Goal: Find specific page/section: Find specific page/section

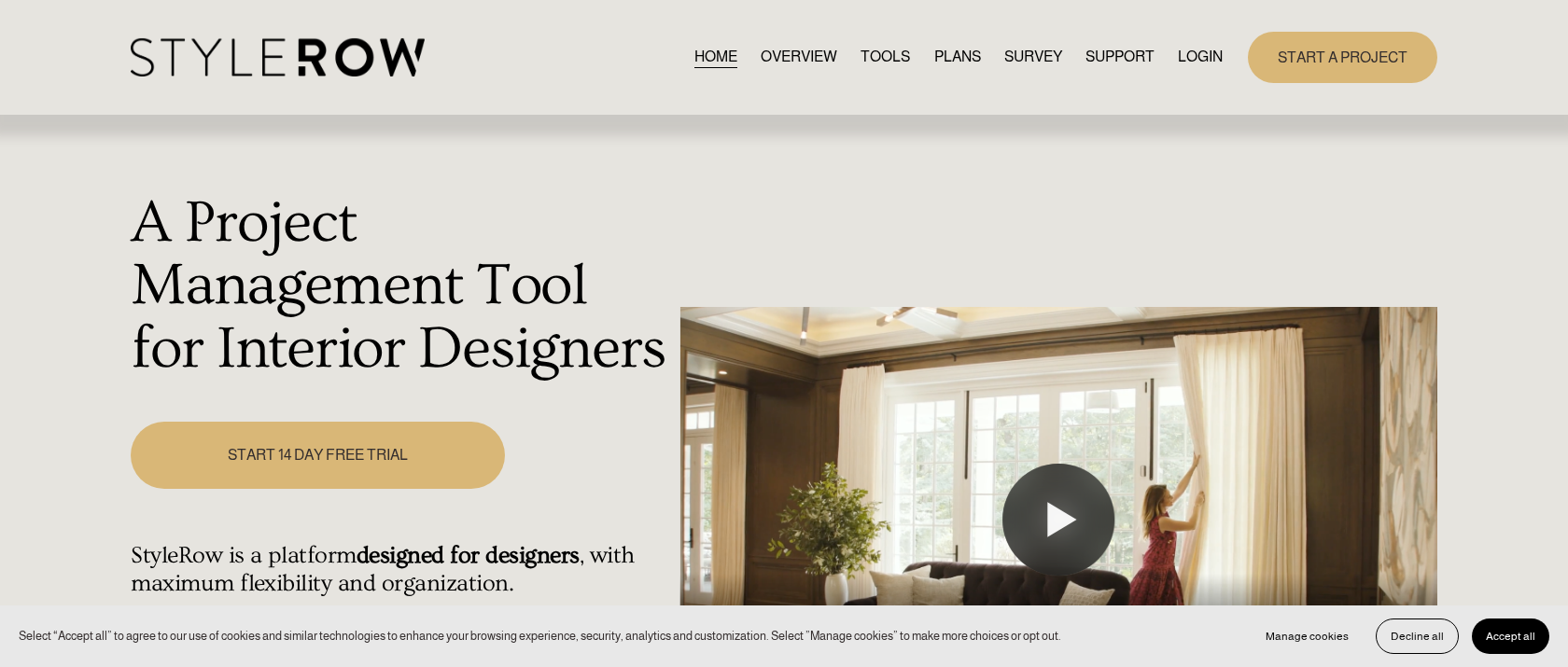
click at [1200, 56] on link "LOGIN" at bounding box center [1201, 57] width 45 height 25
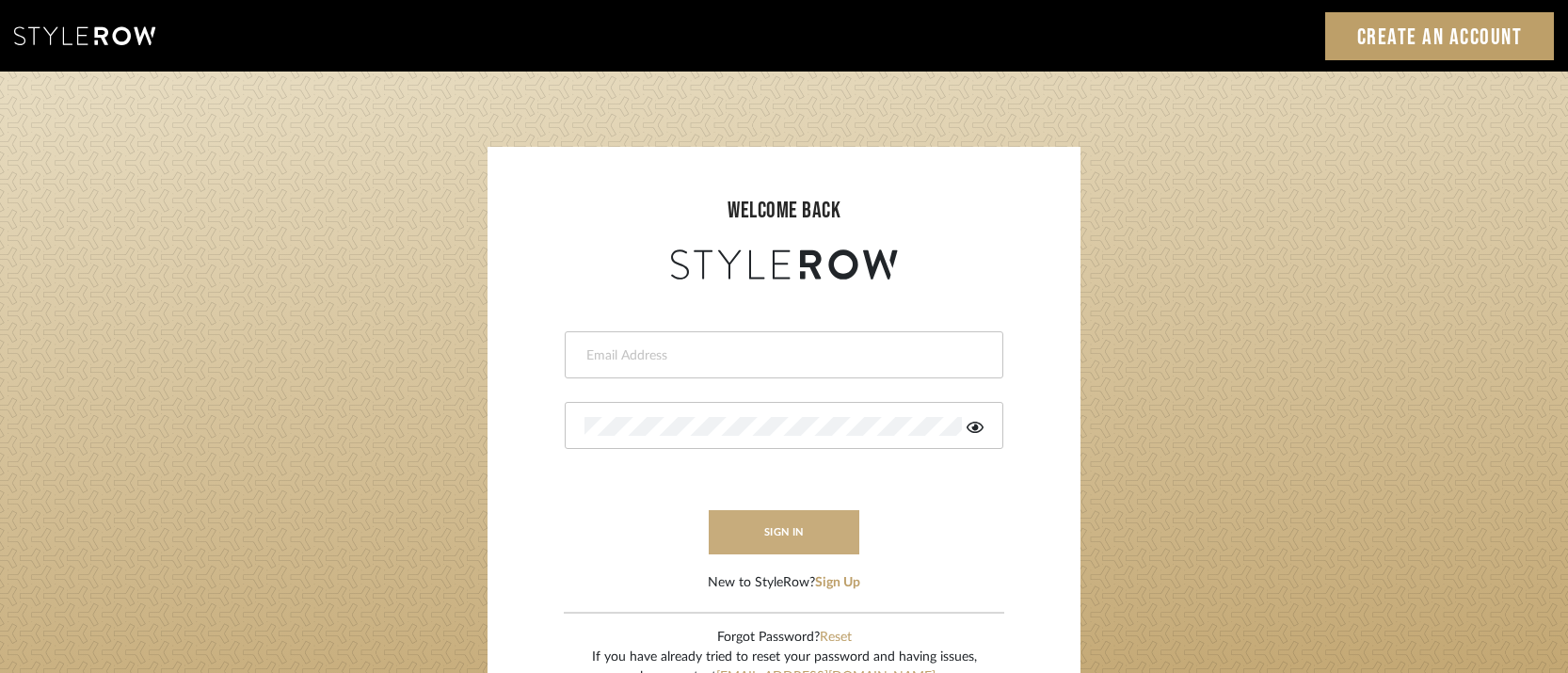
type input "josh@foleystinnette.com"
click at [776, 534] on button "sign in" at bounding box center [784, 532] width 151 height 44
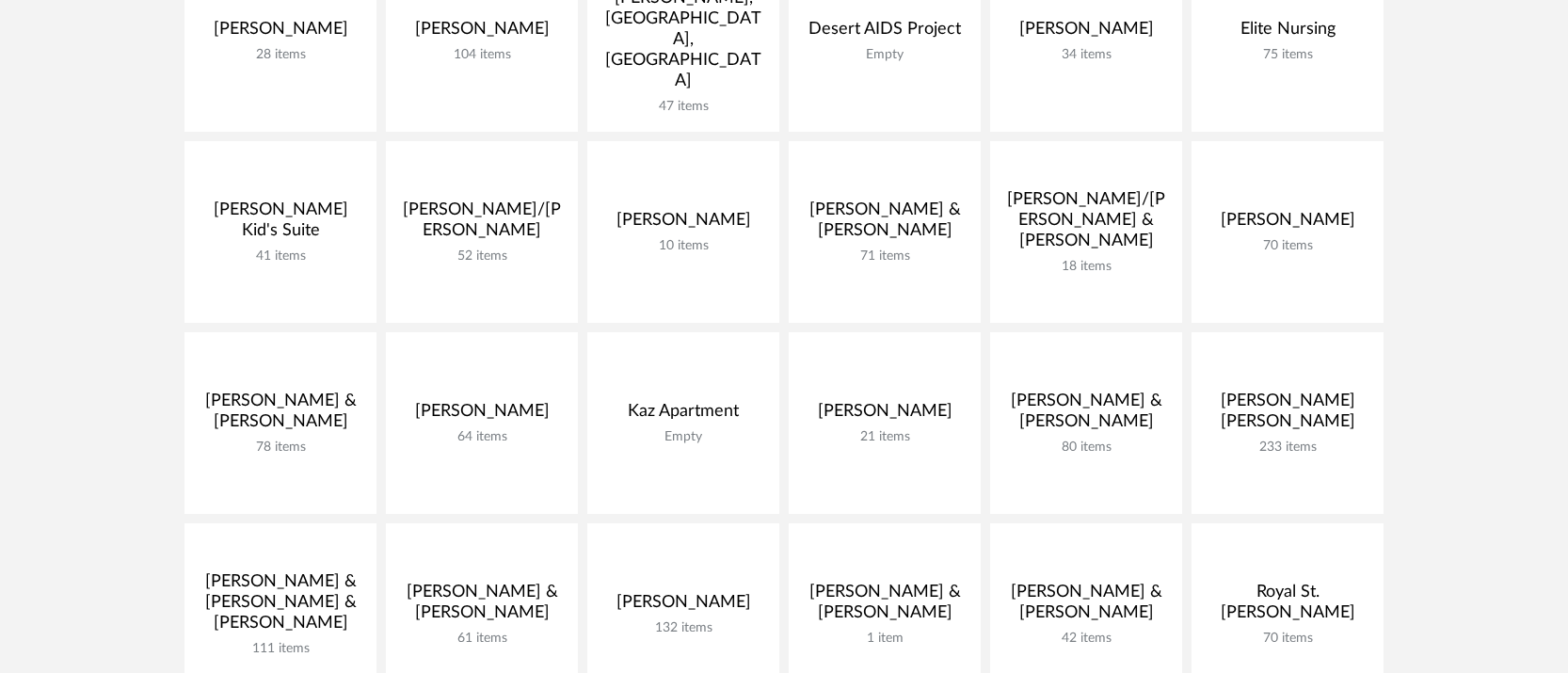
scroll to position [520, 0]
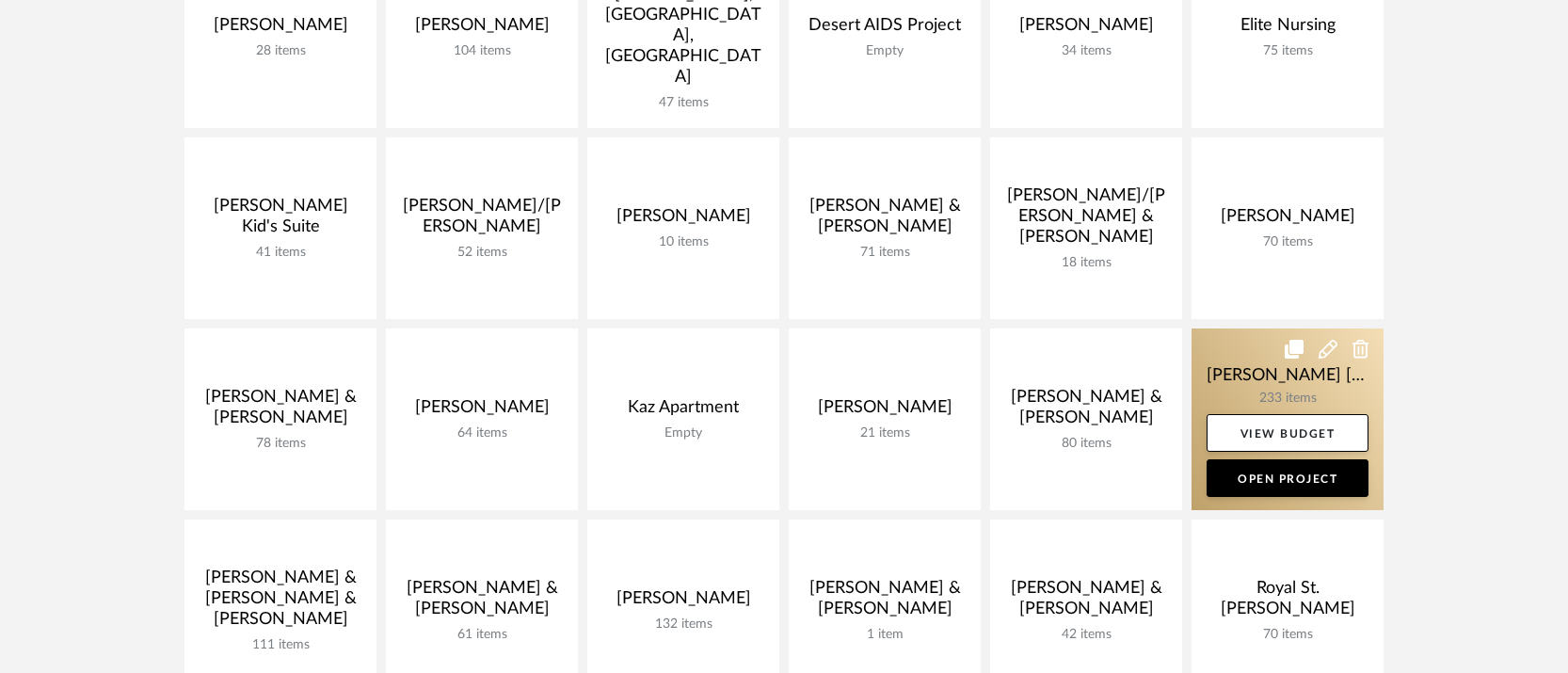
click at [1285, 395] on link at bounding box center [1288, 419] width 192 height 181
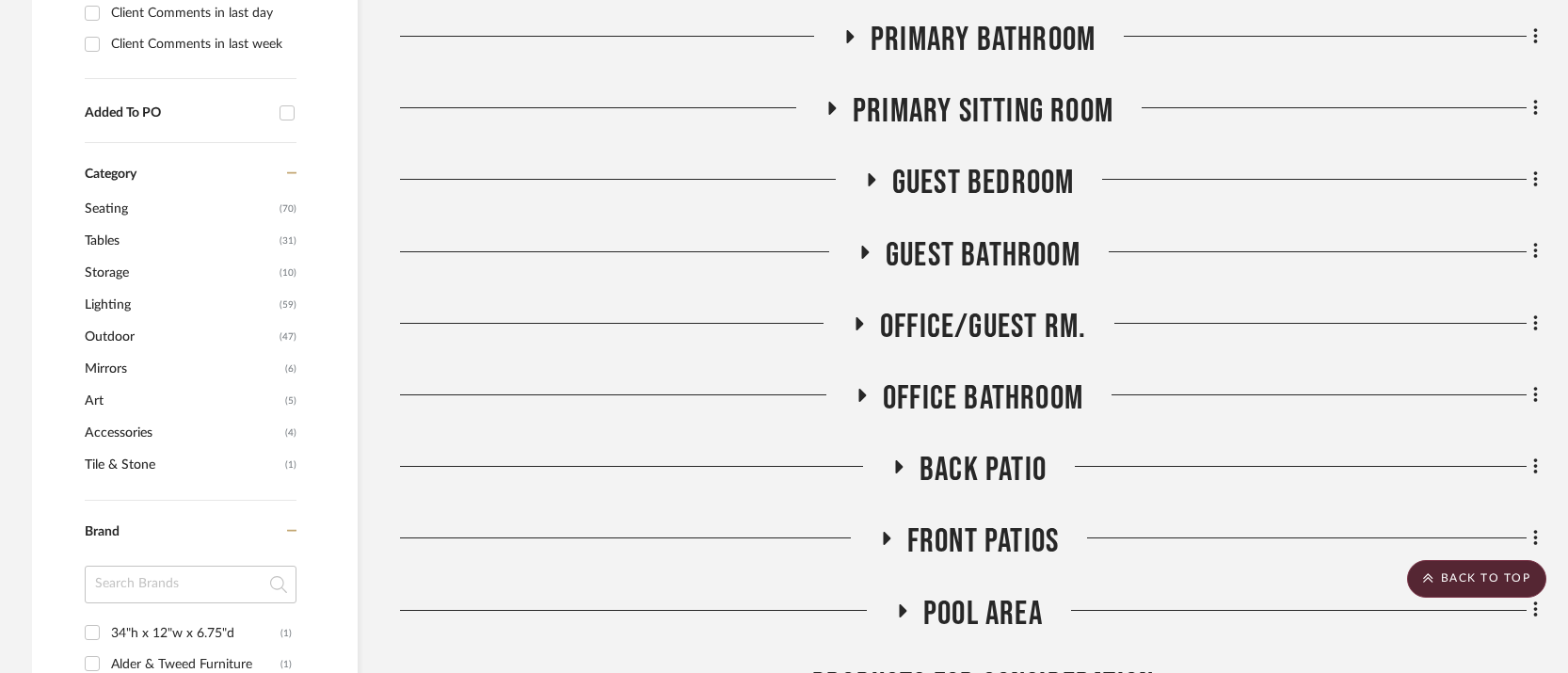
scroll to position [1090, 0]
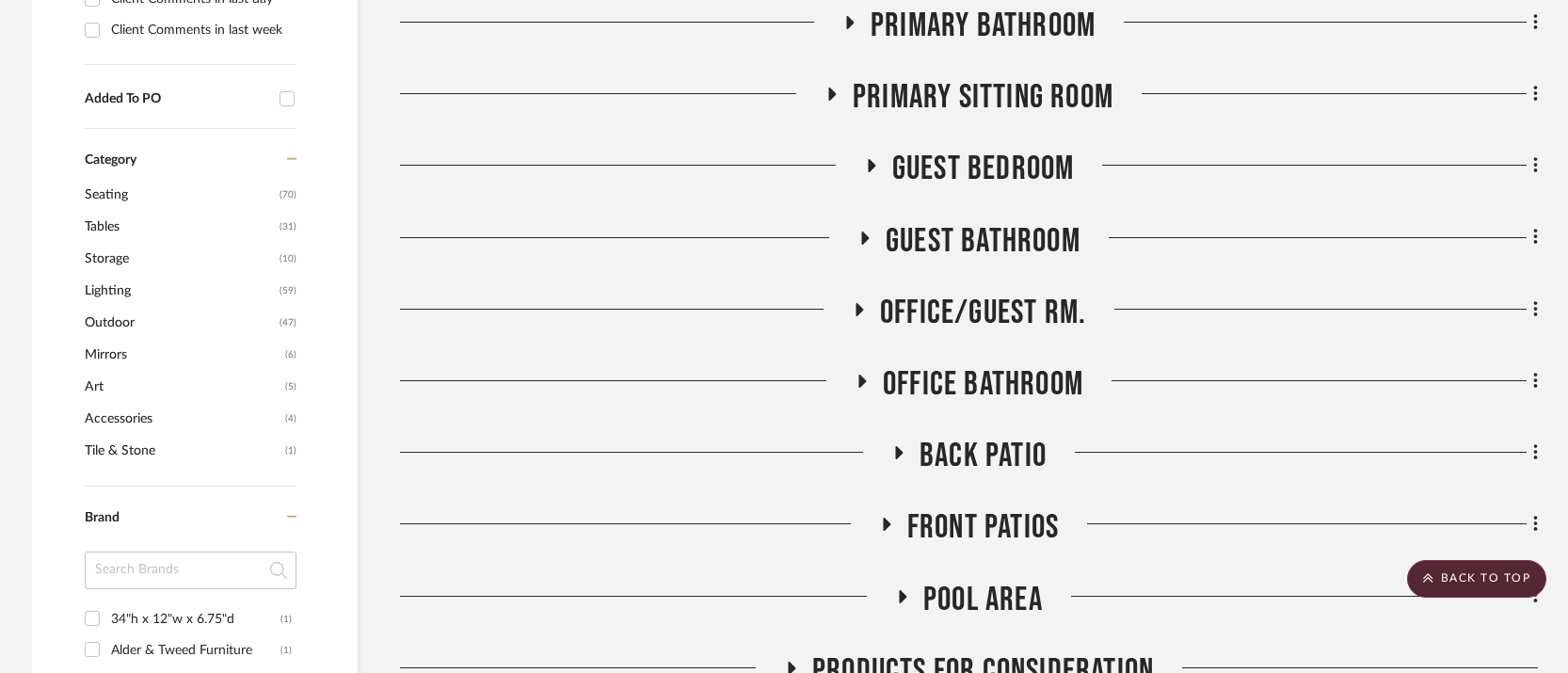
click at [896, 446] on icon at bounding box center [900, 453] width 8 height 13
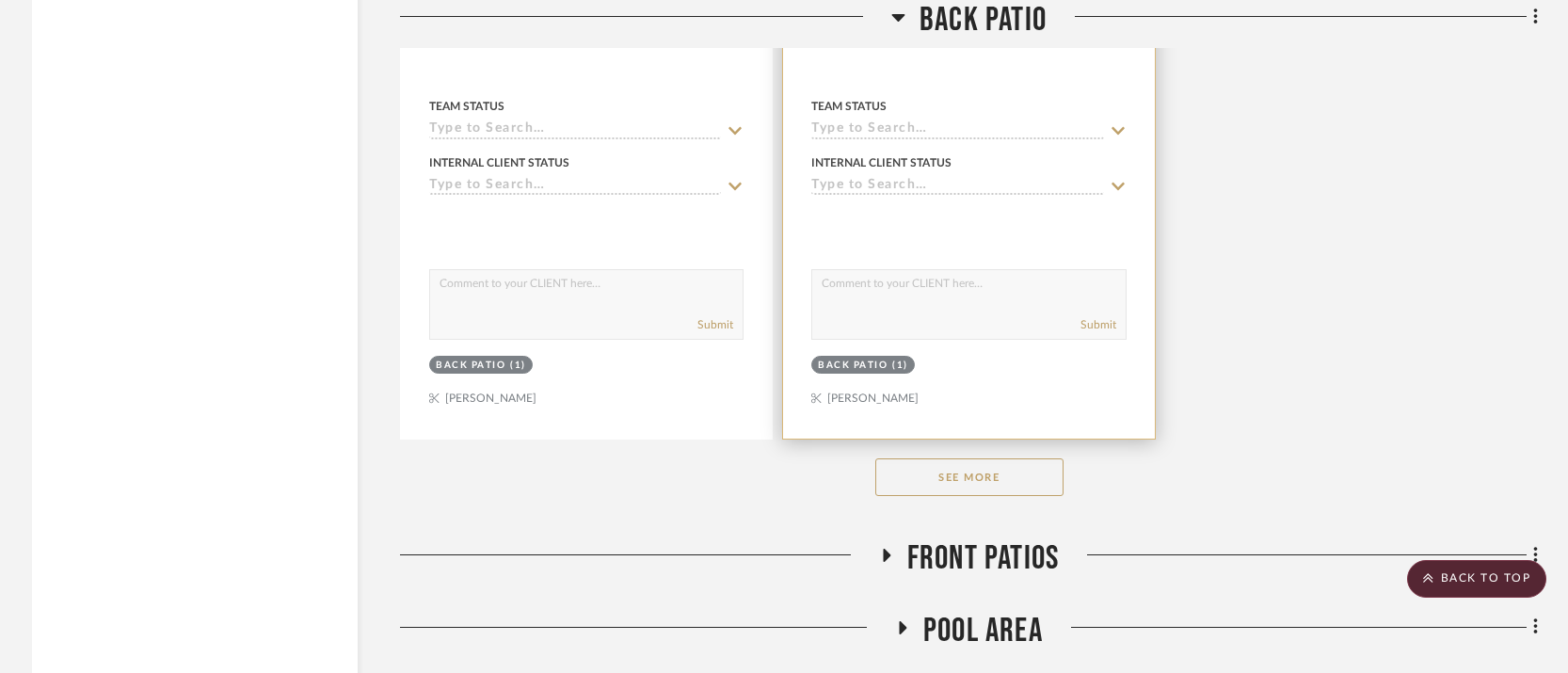
scroll to position [3650, 0]
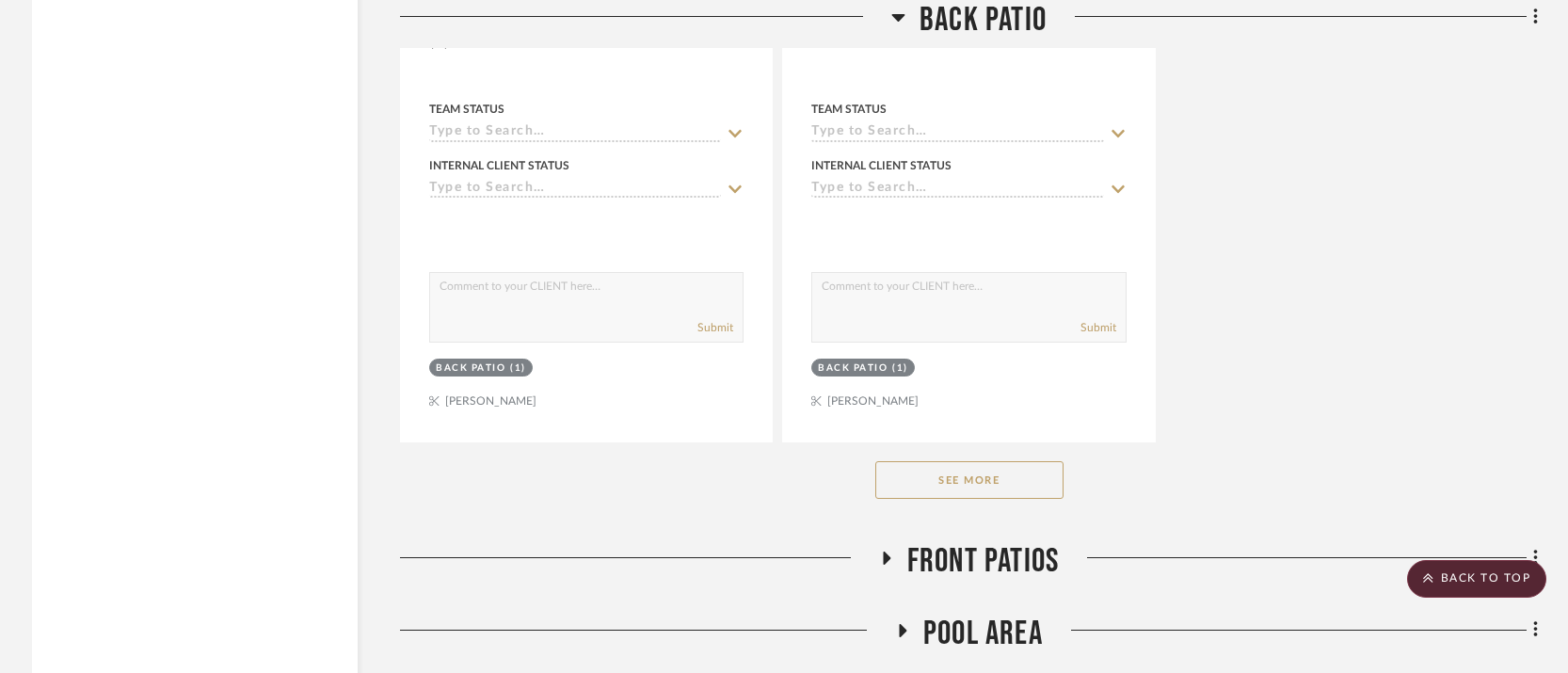
click at [948, 462] on button "See More" at bounding box center [969, 480] width 188 height 38
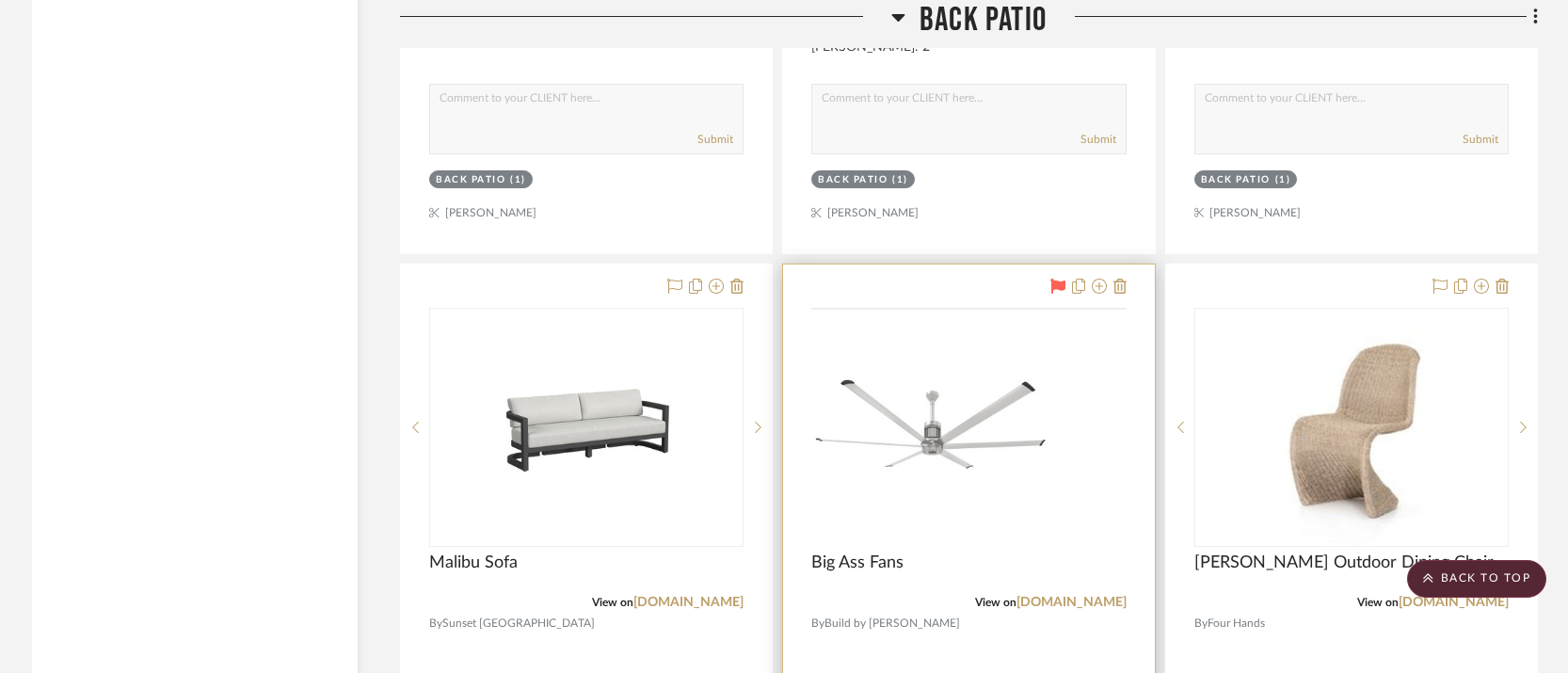
scroll to position [8875, 0]
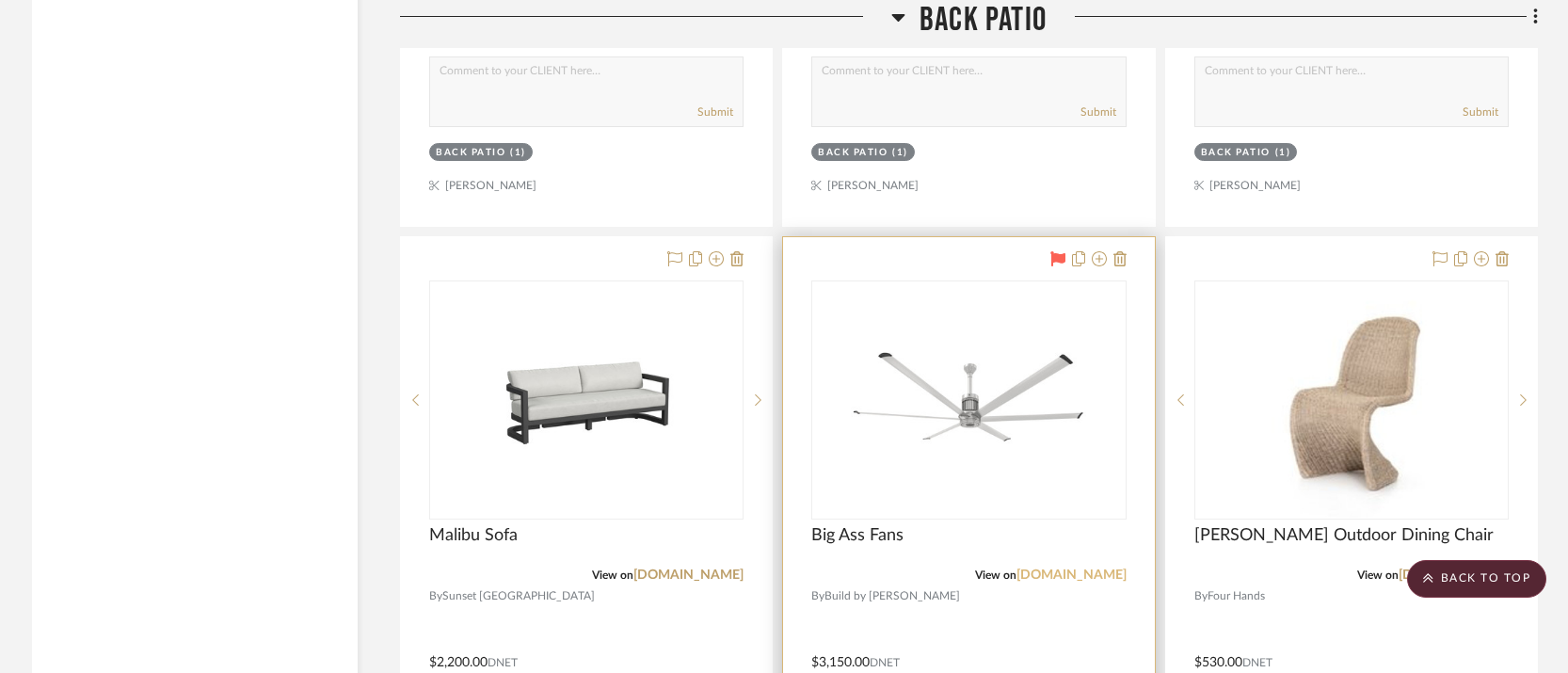
click at [1089, 568] on link "[DOMAIN_NAME]" at bounding box center [1071, 575] width 110 height 13
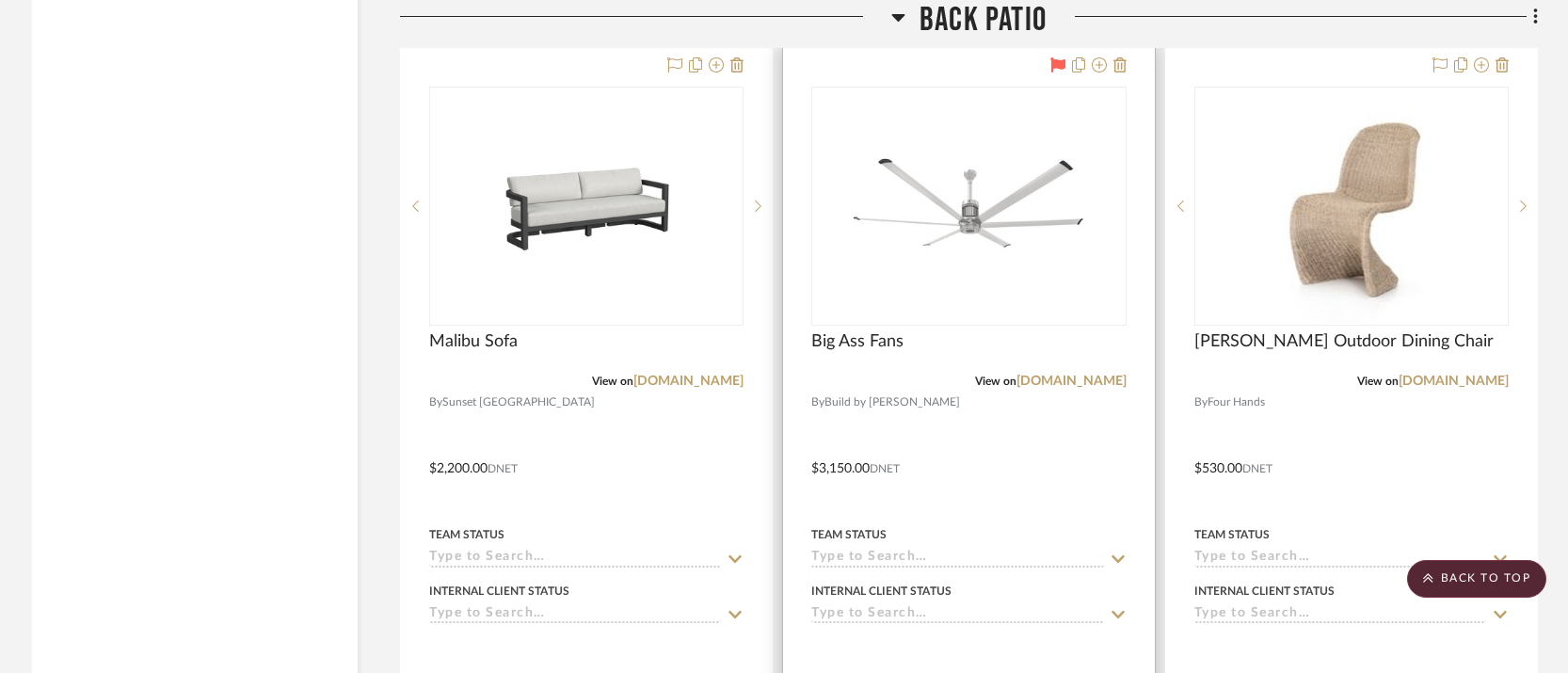
scroll to position [9074, 0]
